Goal: Task Accomplishment & Management: Use online tool/utility

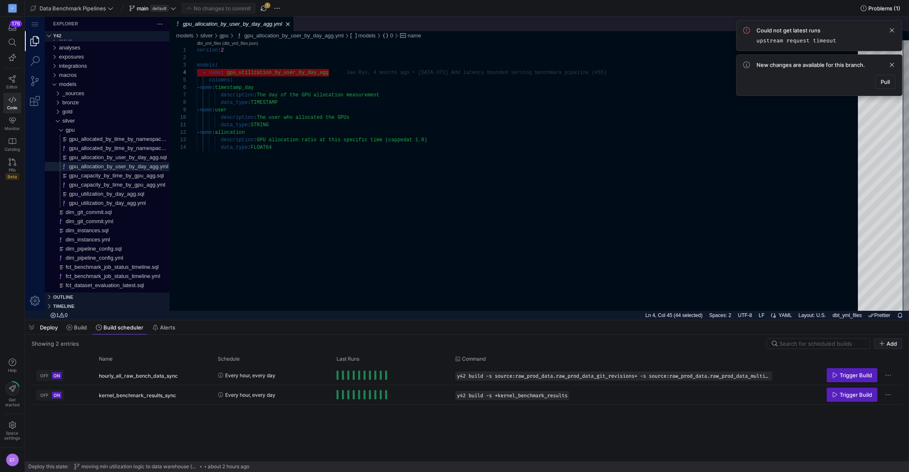
scroll to position [22, 132]
click at [171, 10] on icon at bounding box center [173, 8] width 6 height 6
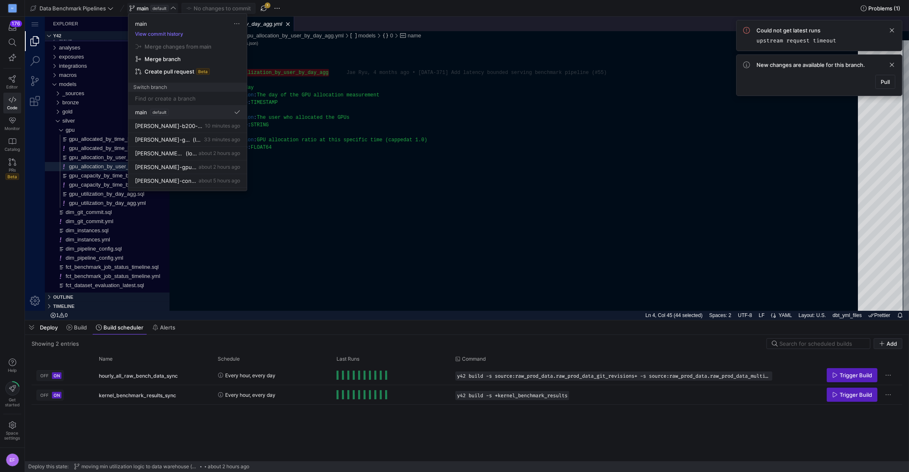
click at [145, 109] on span "main" at bounding box center [141, 112] width 12 height 7
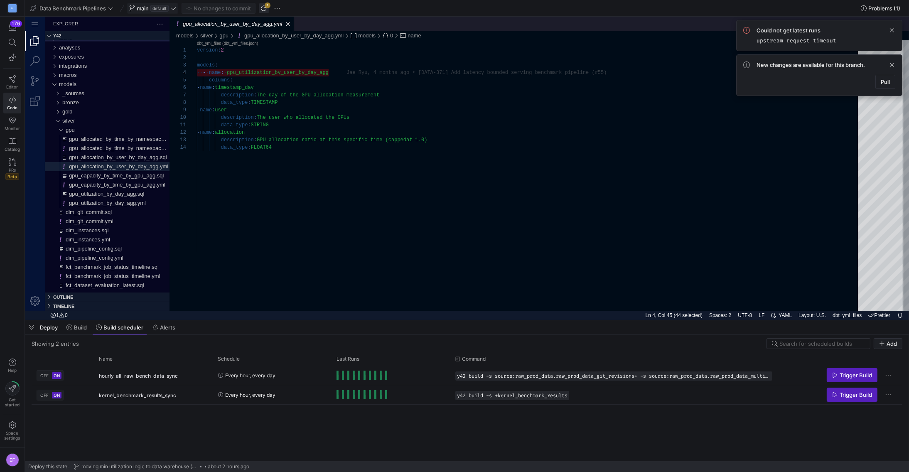
click at [266, 9] on span "button" at bounding box center [264, 8] width 10 height 10
click at [890, 80] on span "Pull" at bounding box center [885, 82] width 9 height 7
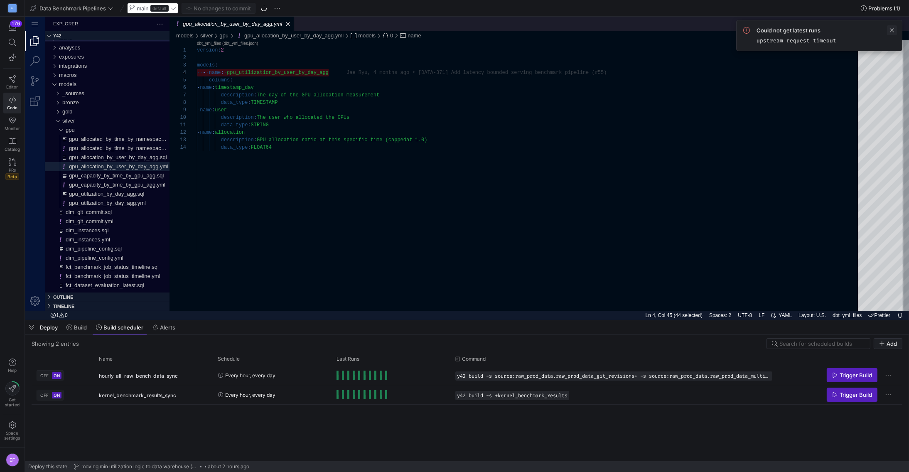
click at [891, 27] on span at bounding box center [892, 30] width 10 height 10
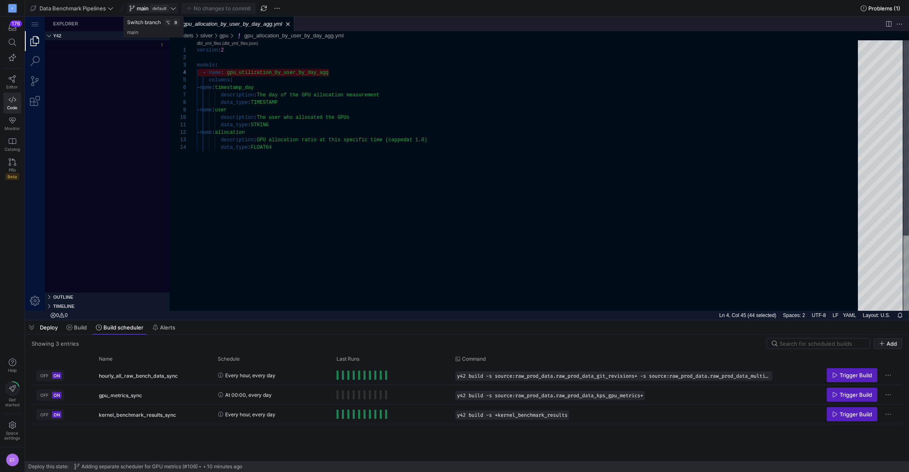
click at [175, 7] on icon at bounding box center [173, 8] width 6 height 6
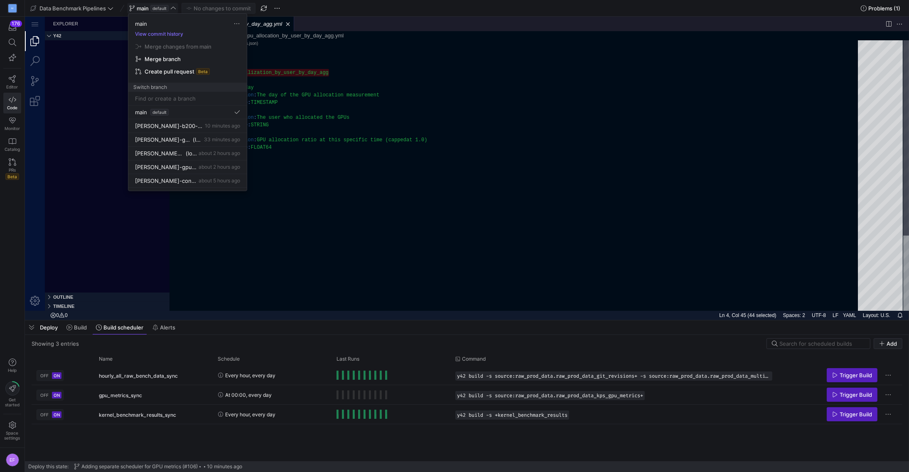
click at [16, 76] on div at bounding box center [454, 236] width 909 height 472
click at [12, 86] on span "Editor" at bounding box center [13, 86] width 12 height 5
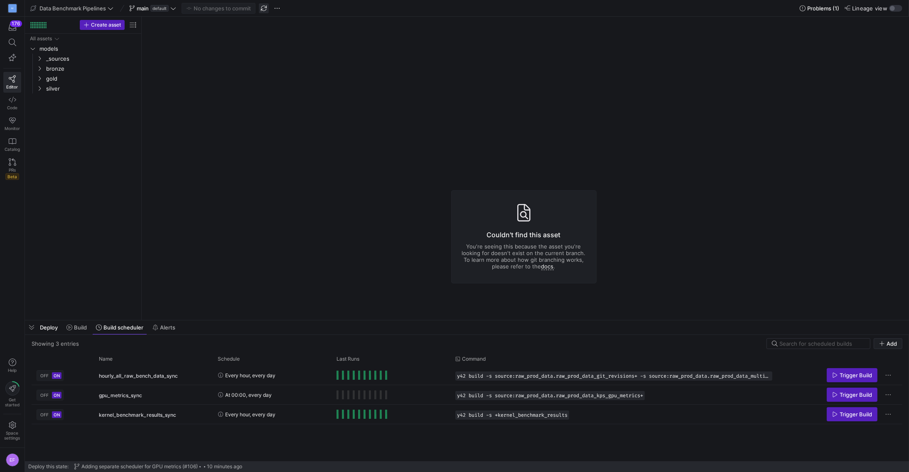
click at [264, 7] on span "button" at bounding box center [264, 8] width 10 height 10
click at [40, 69] on icon "Press SPACE to select this row." at bounding box center [40, 68] width 6 height 5
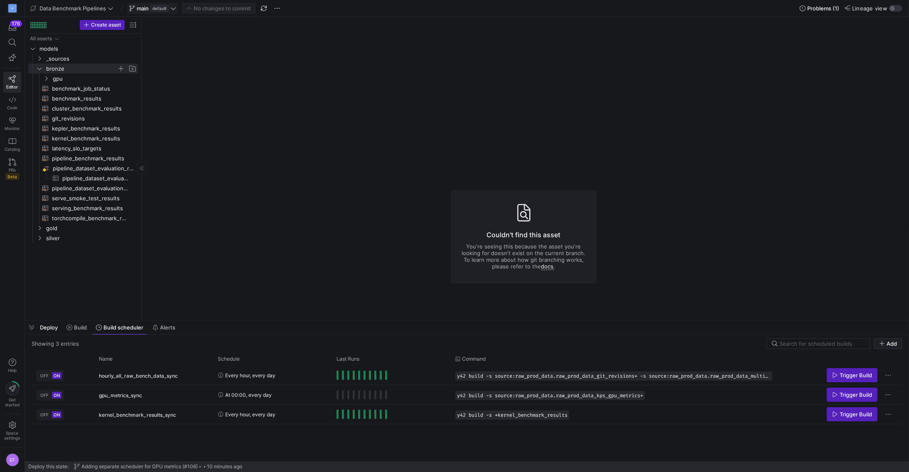
click at [174, 10] on icon at bounding box center [173, 8] width 6 height 6
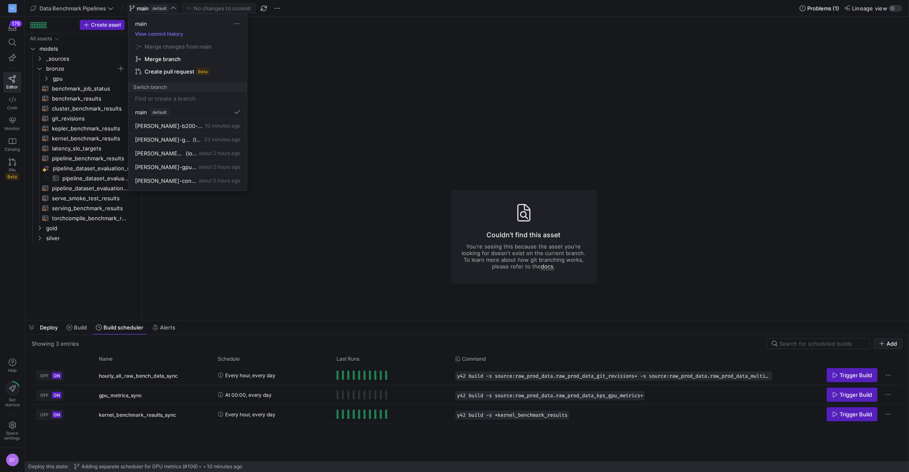
click at [175, 60] on span "Merge branch" at bounding box center [163, 59] width 36 height 7
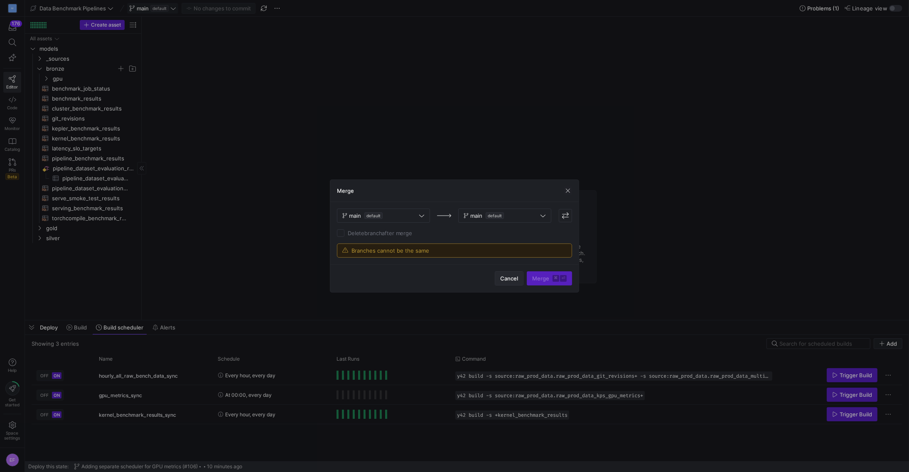
click at [509, 278] on span "Cancel" at bounding box center [509, 278] width 18 height 7
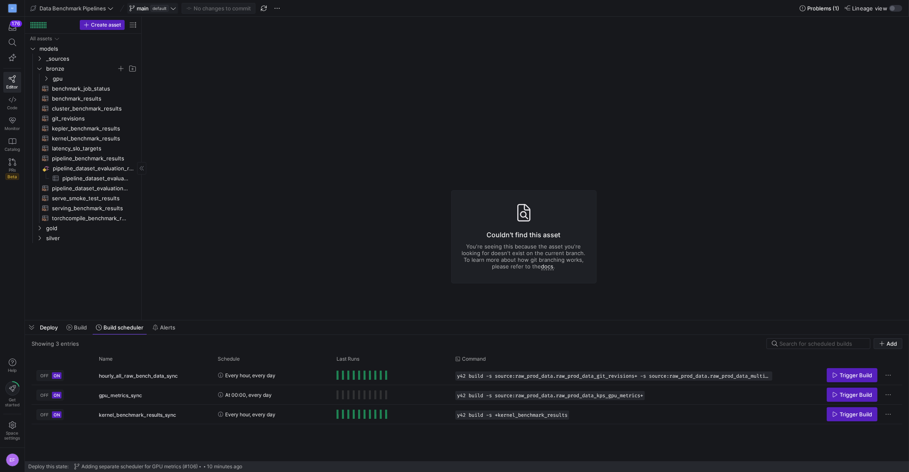
click at [173, 9] on icon at bounding box center [173, 8] width 6 height 6
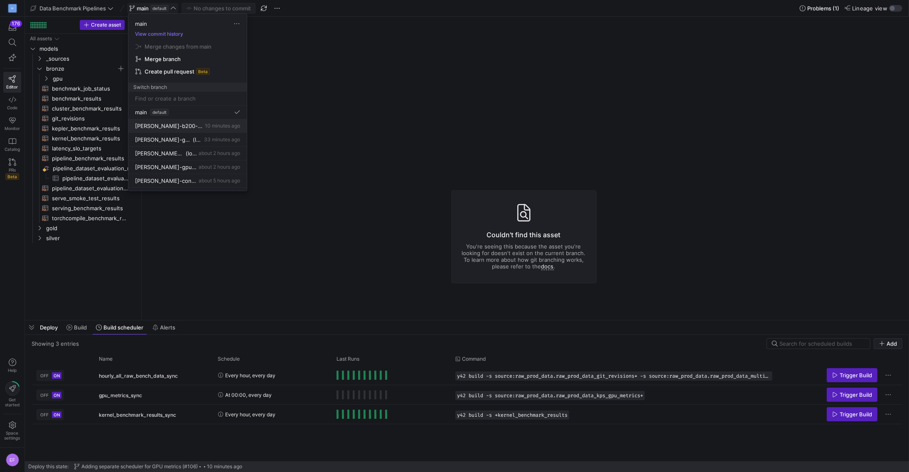
click at [191, 128] on div "[PERSON_NAME]-b200-fix 10 minutes ago" at bounding box center [187, 126] width 105 height 7
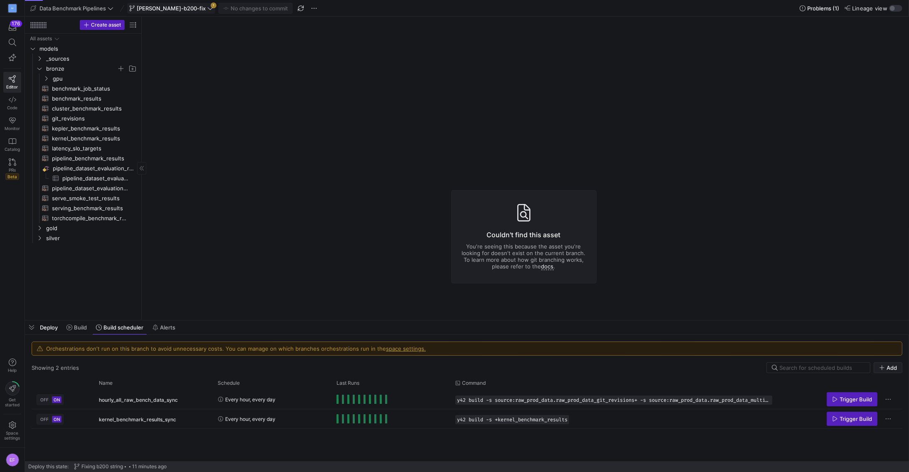
click at [207, 9] on icon at bounding box center [210, 8] width 6 height 6
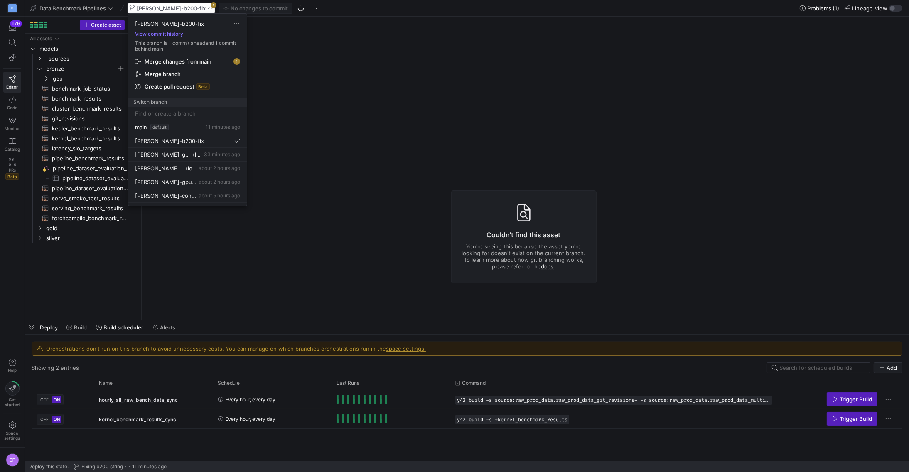
click at [197, 61] on span "Merge changes from main" at bounding box center [178, 61] width 67 height 7
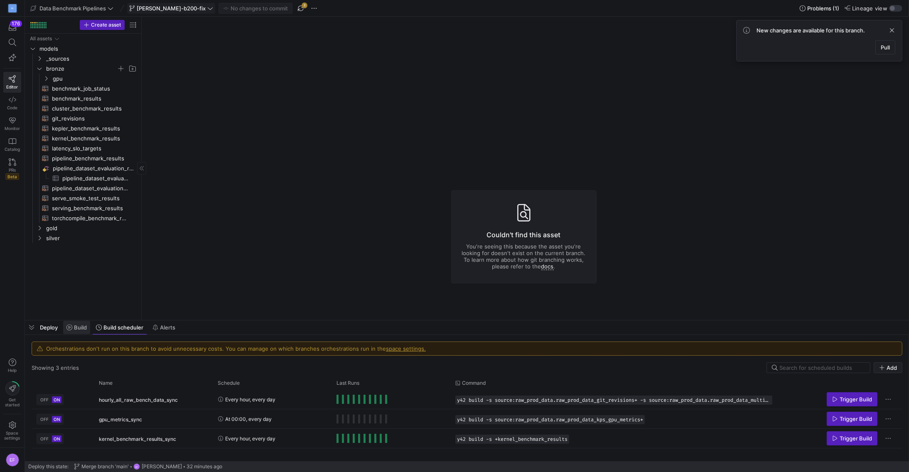
click at [72, 325] on icon at bounding box center [69, 328] width 6 height 6
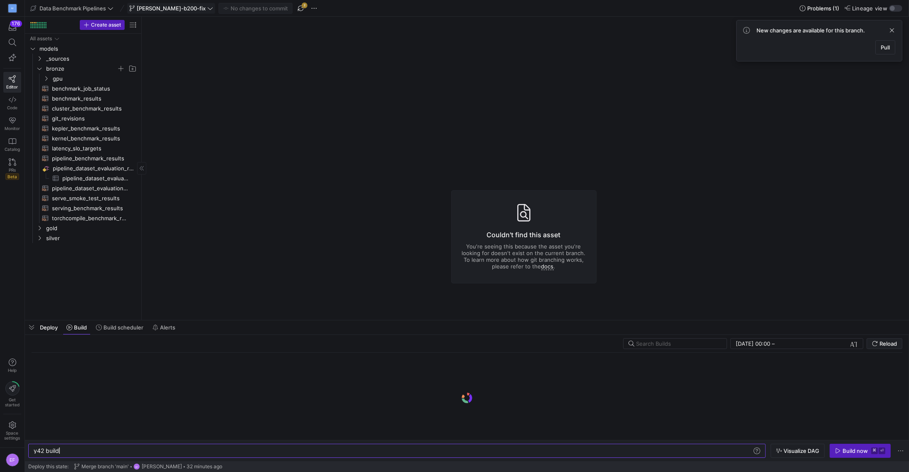
scroll to position [0, 25]
click at [47, 78] on icon "Press SPACE to select this row." at bounding box center [46, 78] width 6 height 5
click at [71, 87] on span "gpu_utilization_raw​​​​​​​​​​" at bounding box center [94, 89] width 70 height 10
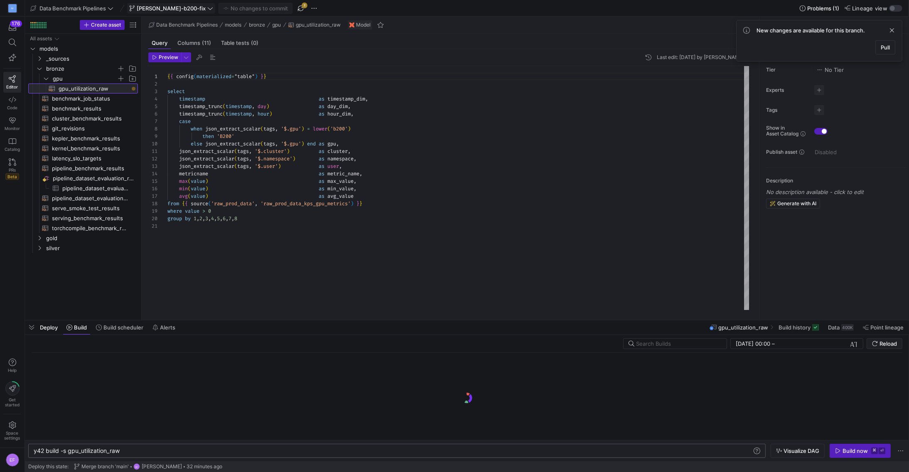
scroll to position [75, 0]
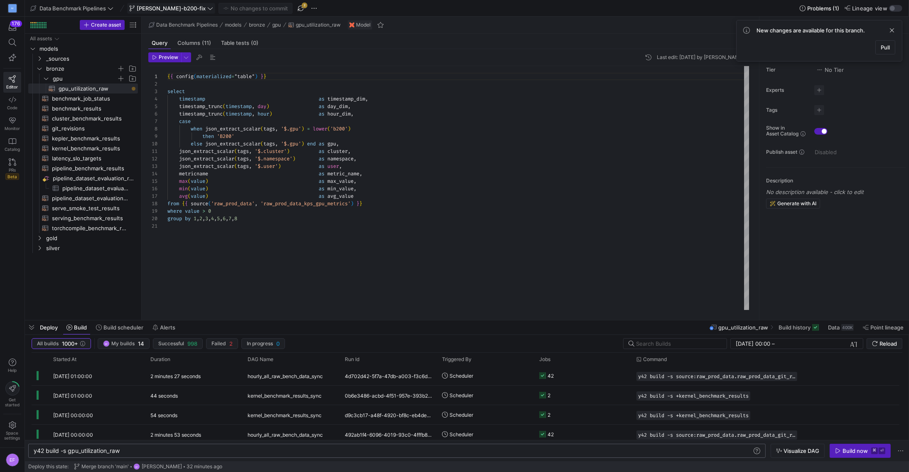
click at [131, 451] on div "y42 build -s gpu_utilization_raw" at bounding box center [393, 451] width 719 height 7
click at [67, 452] on div "y42 build -s gpu_utilization_raw+" at bounding box center [393, 451] width 719 height 7
type textarea "y42 build -s +gpu_utilization_raw+"
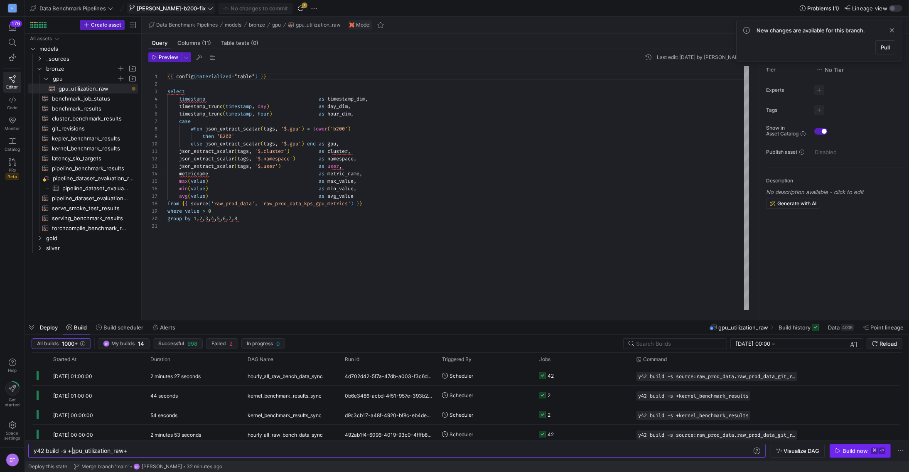
click at [838, 450] on icon "button" at bounding box center [838, 451] width 6 height 6
